Goal: Complete application form

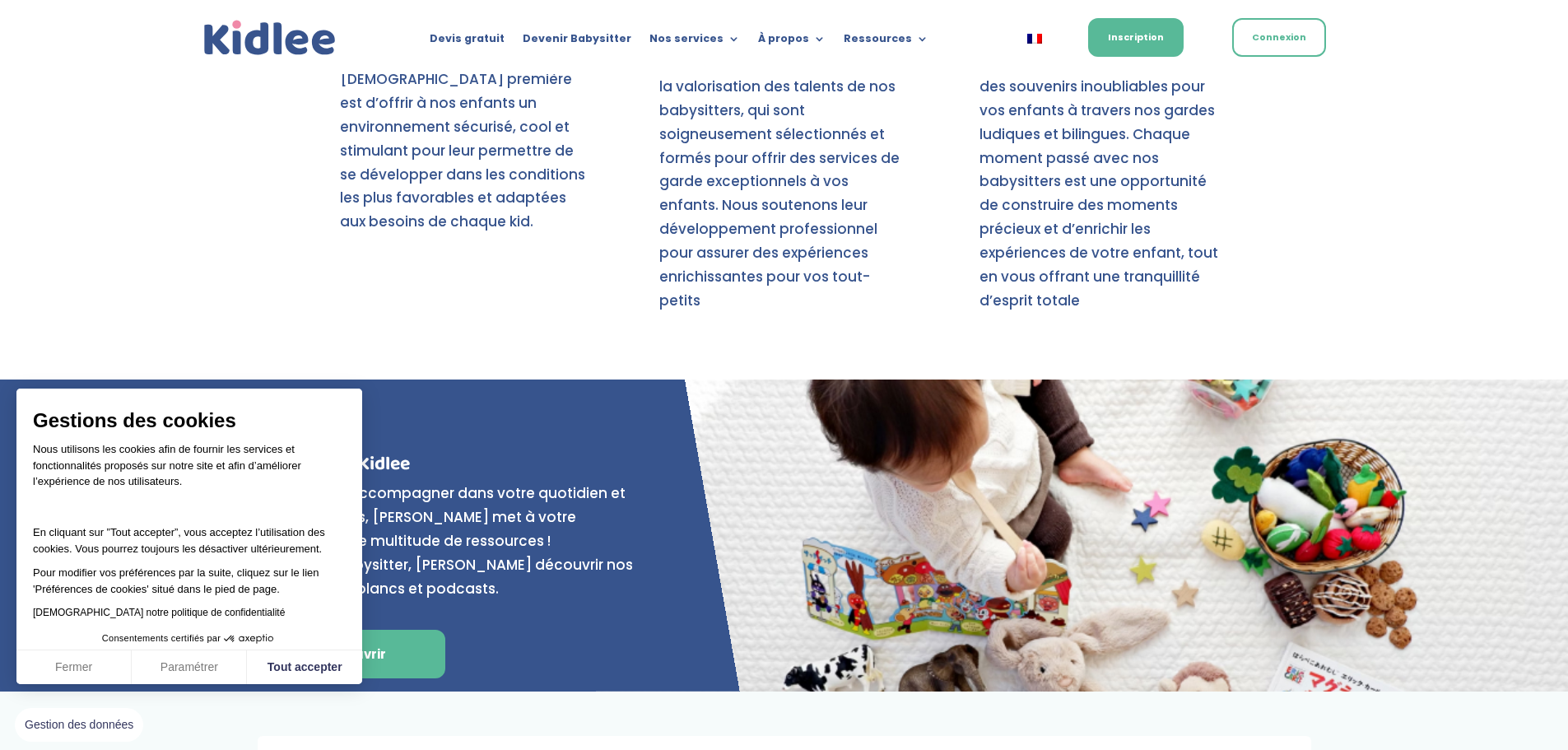
scroll to position [6250, 0]
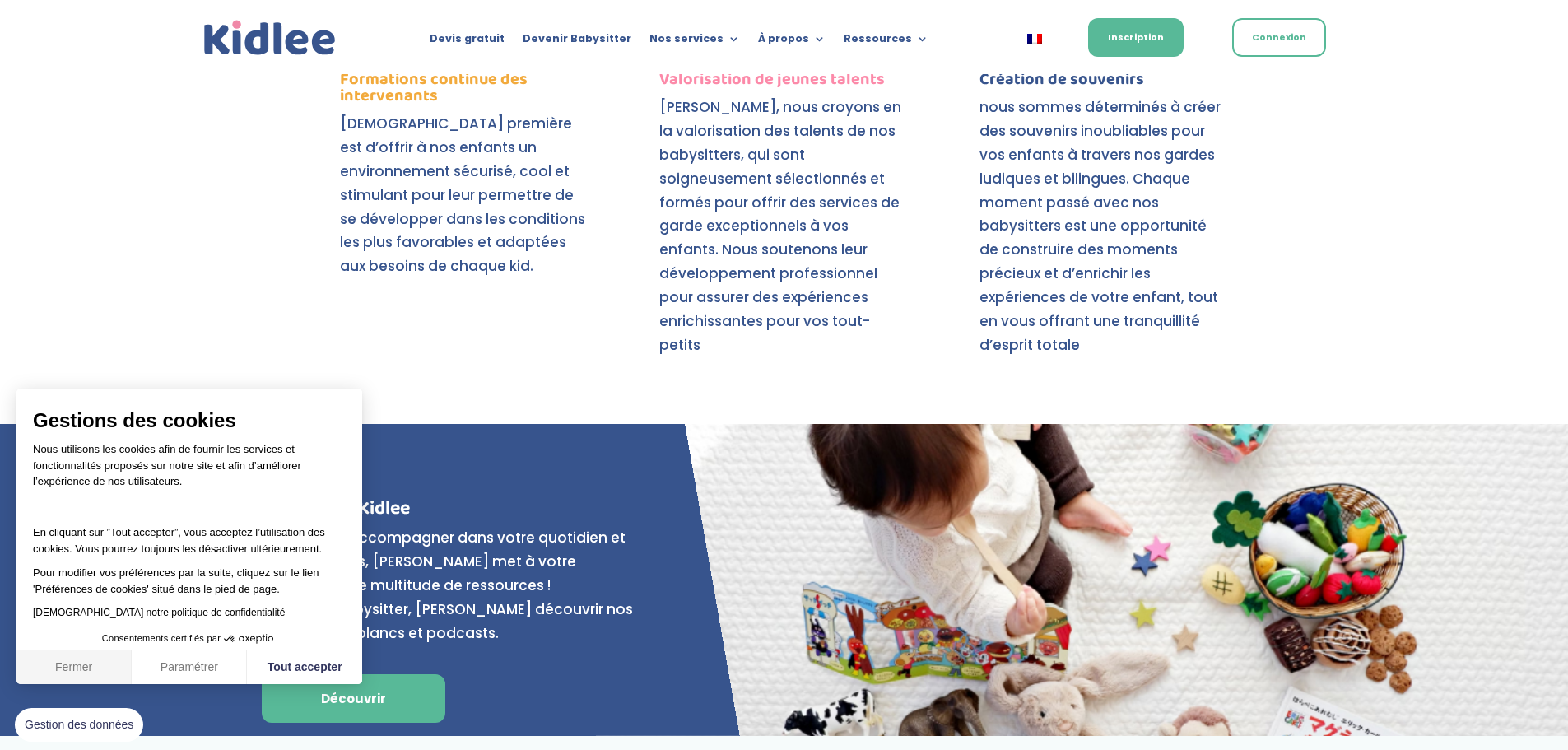
drag, startPoint x: 58, startPoint y: 671, endPoint x: 81, endPoint y: 651, distance: 30.5
click at [59, 670] on button "Fermer" at bounding box center [73, 667] width 115 height 35
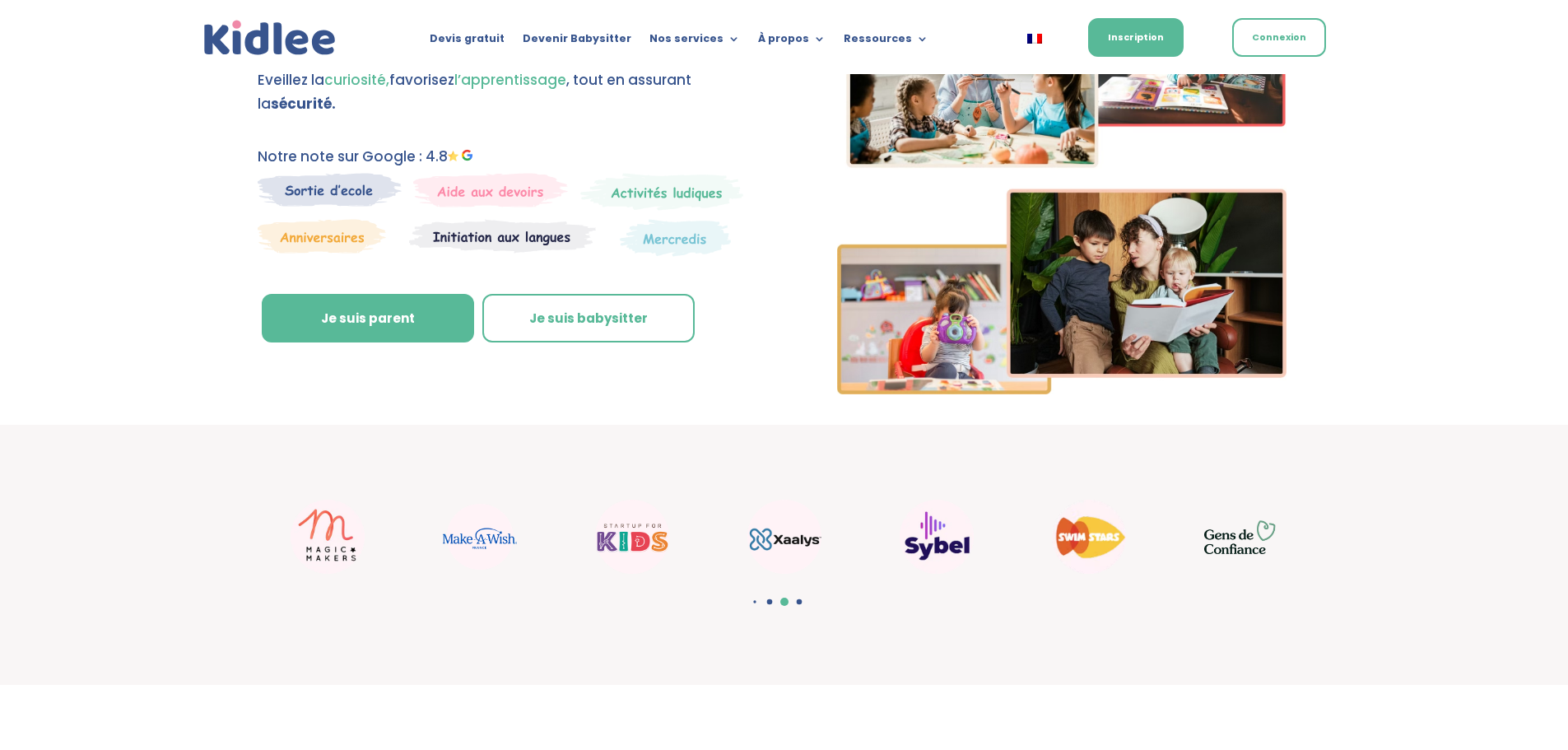
scroll to position [0, 0]
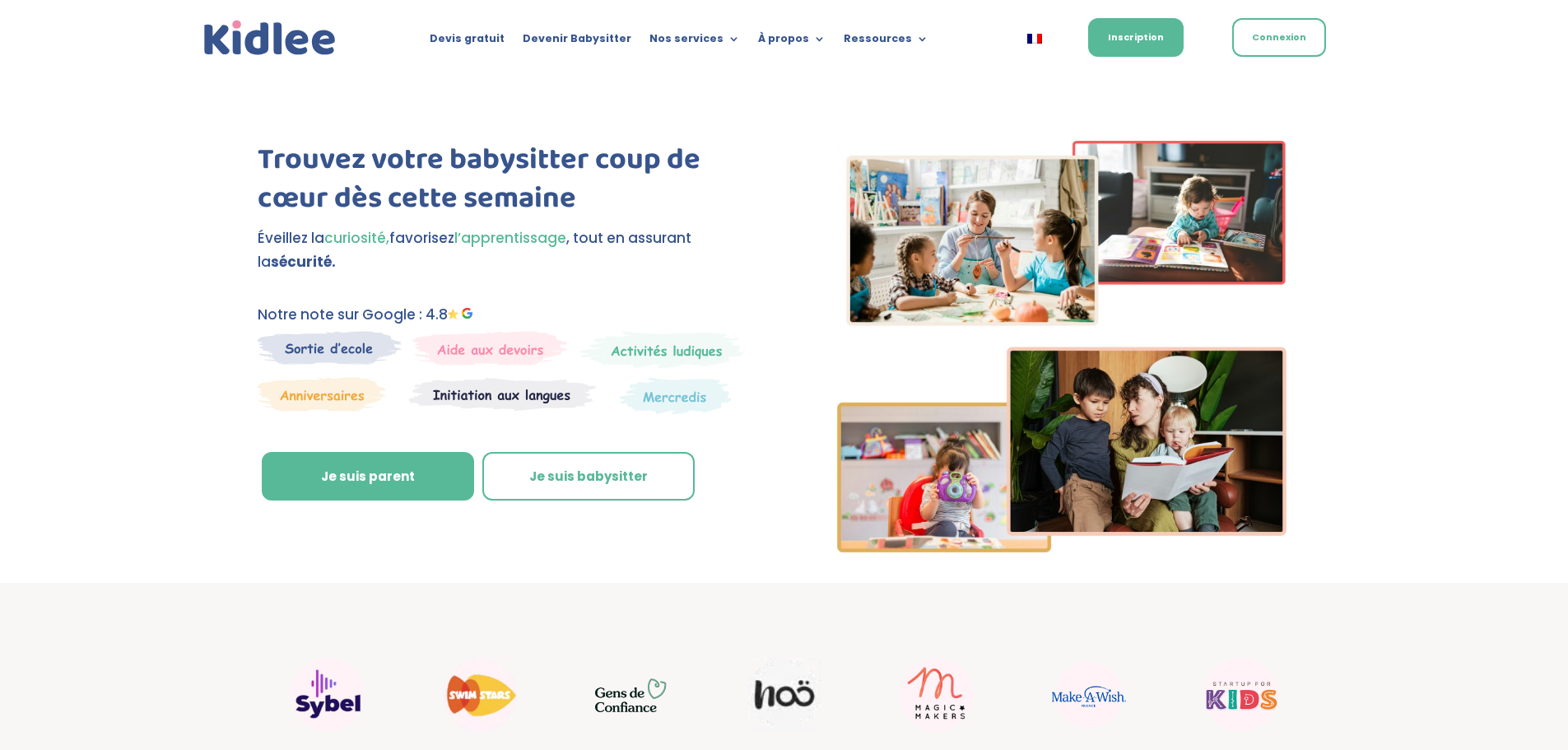
click at [331, 392] on img at bounding box center [322, 394] width 128 height 35
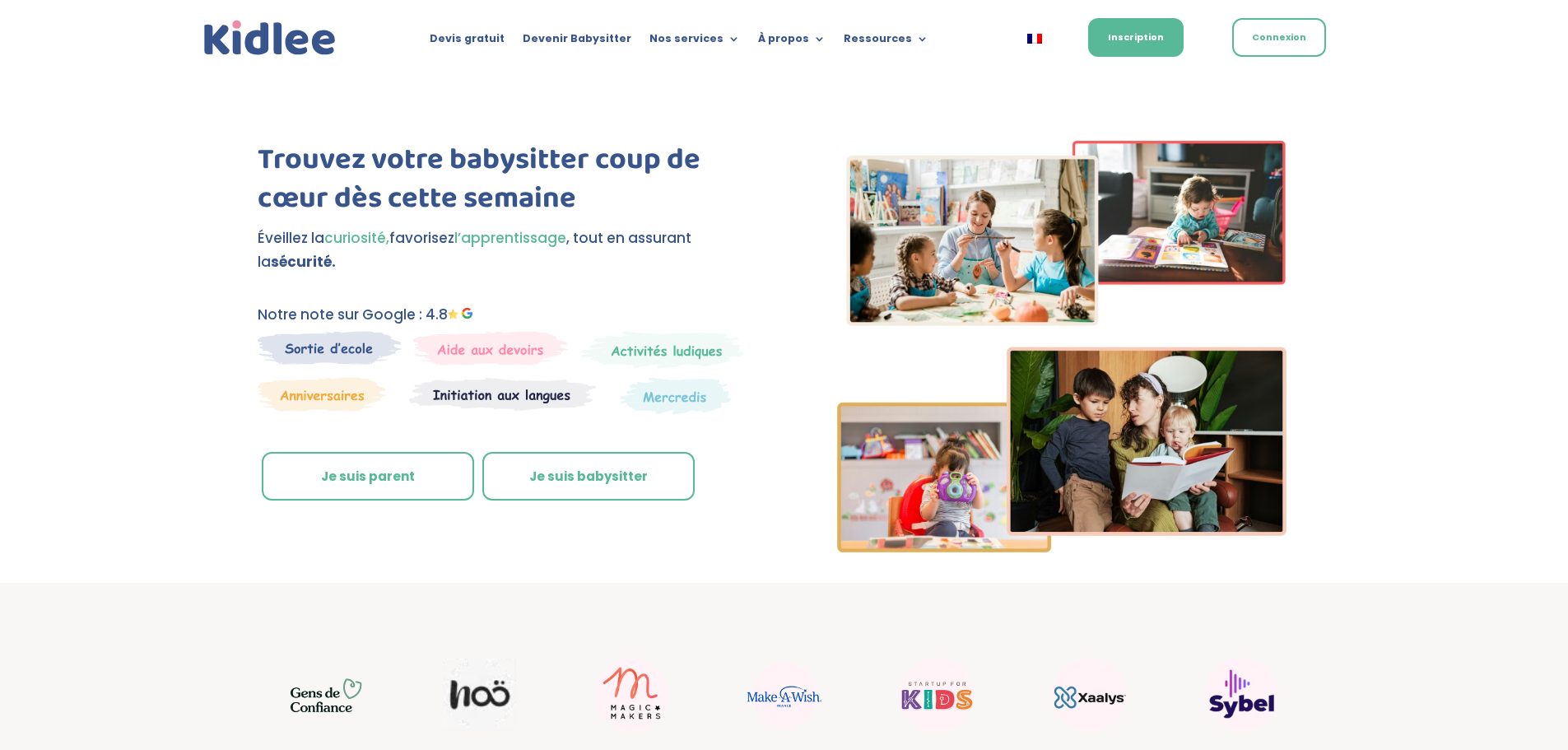
click at [404, 478] on link "Je suis parent" at bounding box center [368, 476] width 212 height 49
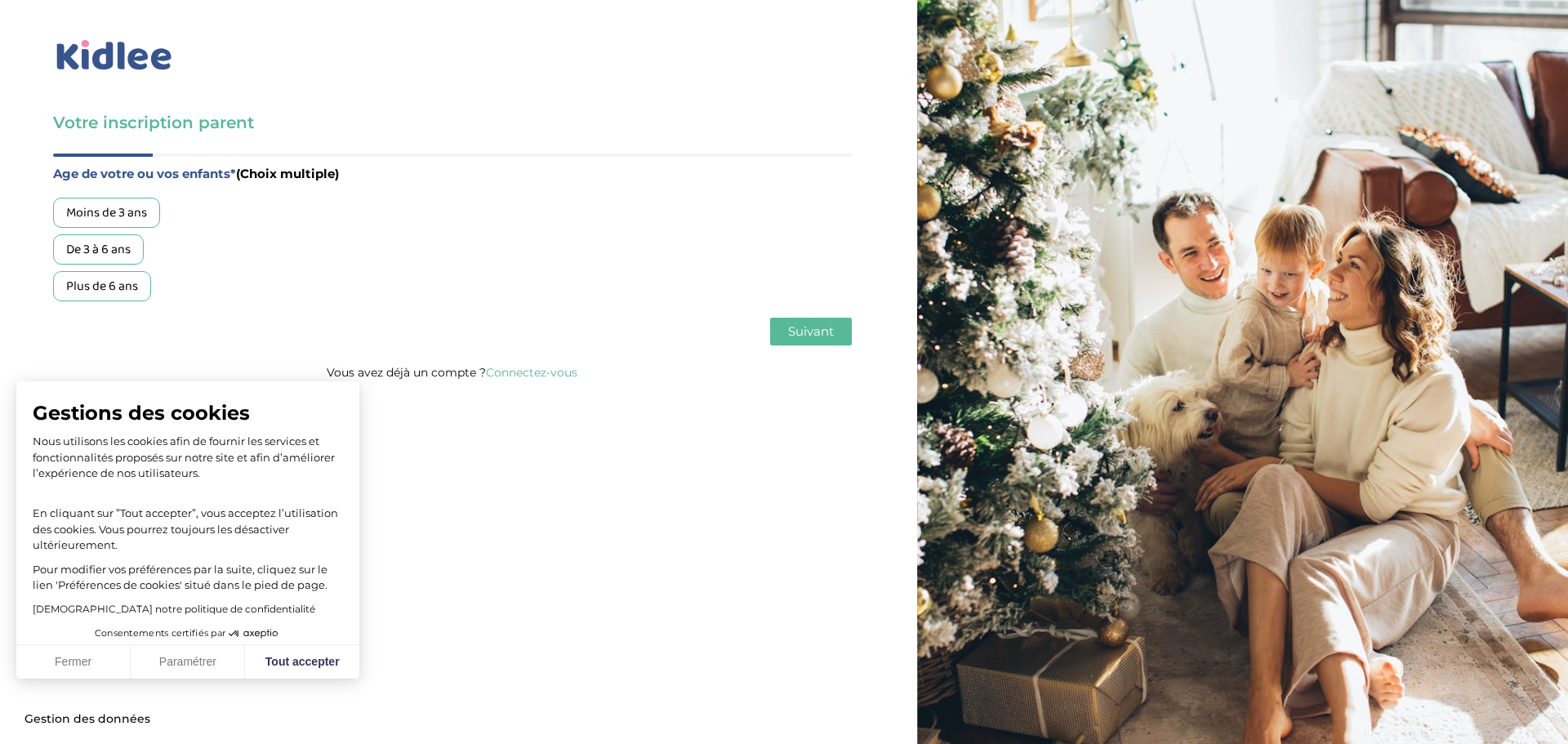
click at [112, 246] on div "De 3 à 6 ans" at bounding box center [98, 249] width 90 height 30
click at [823, 327] on span "Suivant" at bounding box center [811, 332] width 46 height 16
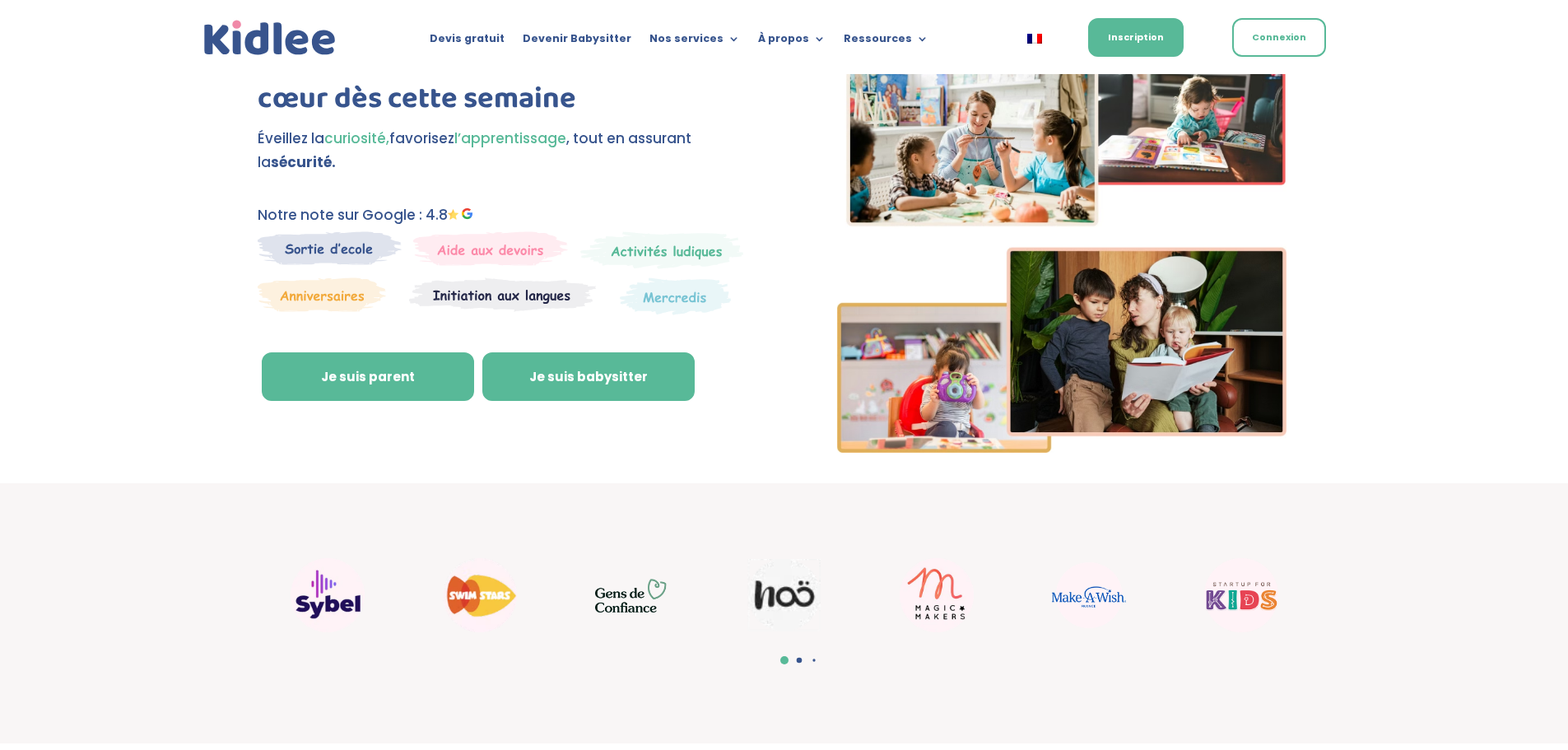
scroll to position [412, 0]
